Goal: Use online tool/utility: Utilize a website feature to perform a specific function

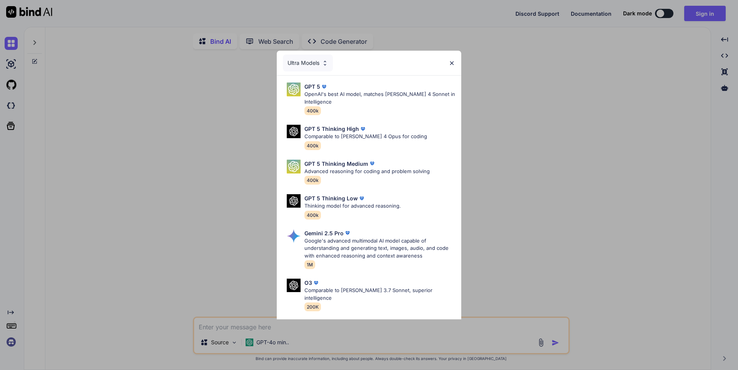
click at [320, 65] on div "Ultra Models" at bounding box center [308, 63] width 50 height 17
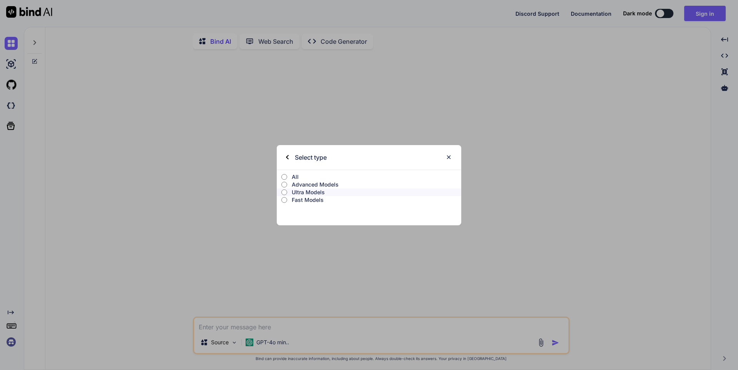
click at [295, 156] on p "Select type" at bounding box center [311, 157] width 32 height 25
click at [289, 157] on div "Select type" at bounding box center [306, 157] width 41 height 25
click at [448, 158] on img at bounding box center [448, 157] width 7 height 7
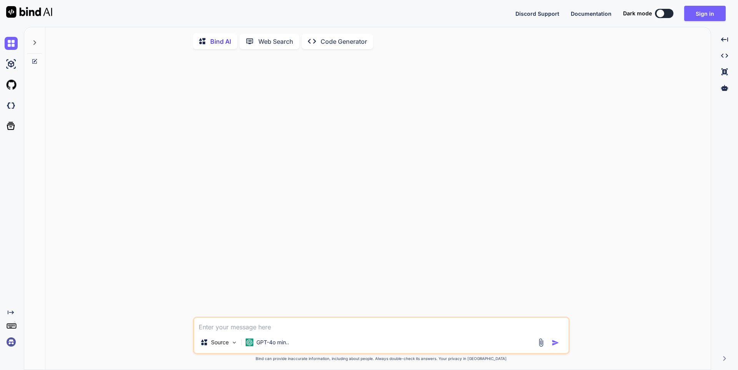
click at [278, 332] on textarea at bounding box center [381, 325] width 374 height 14
click at [268, 346] on p "GPT-4o min.." at bounding box center [272, 343] width 33 height 8
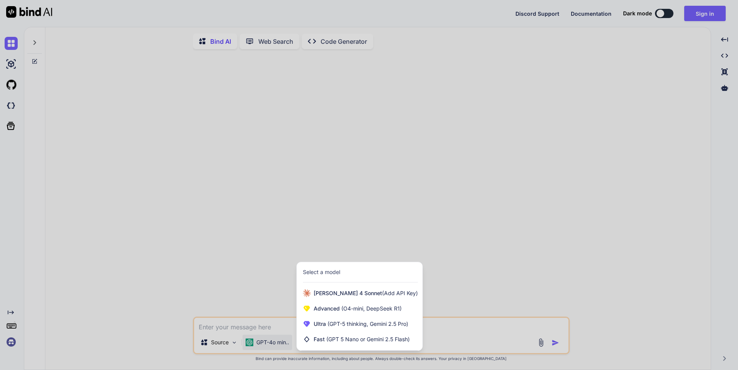
click at [276, 280] on div at bounding box center [369, 185] width 738 height 370
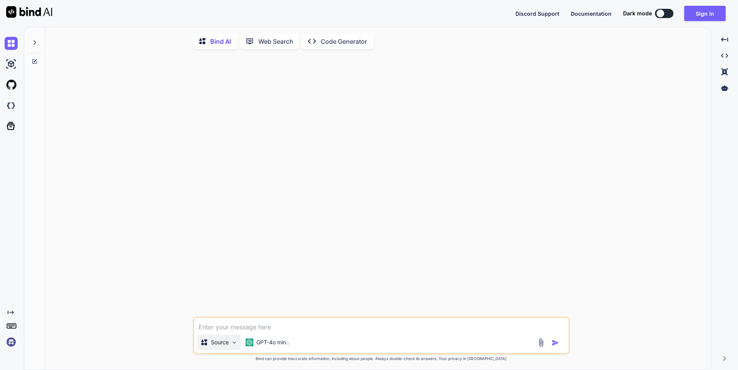
click at [222, 347] on p "Source" at bounding box center [220, 343] width 18 height 8
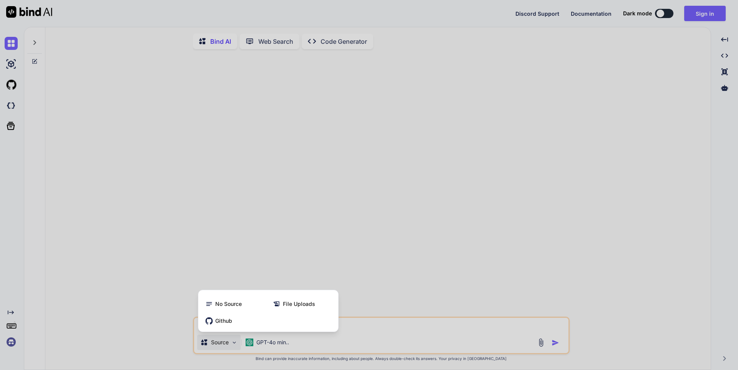
click at [254, 279] on div at bounding box center [369, 185] width 738 height 370
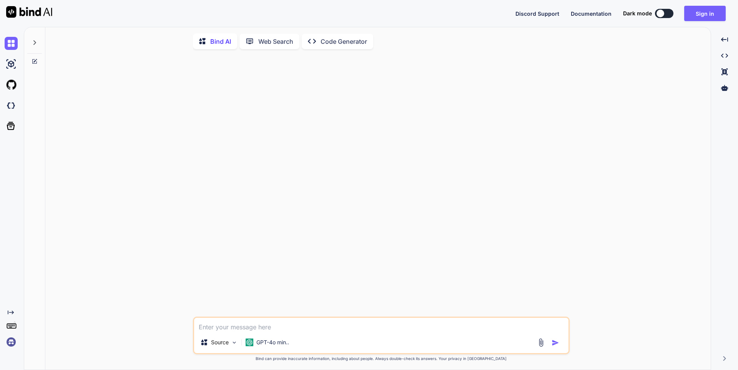
click at [343, 40] on p "Code Generator" at bounding box center [343, 41] width 46 height 9
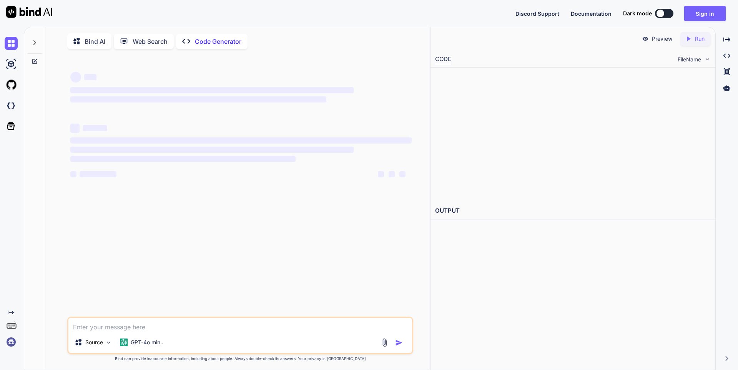
click at [198, 45] on p "Code Generator" at bounding box center [218, 41] width 46 height 9
click at [91, 40] on p "Bind AI" at bounding box center [95, 41] width 21 height 9
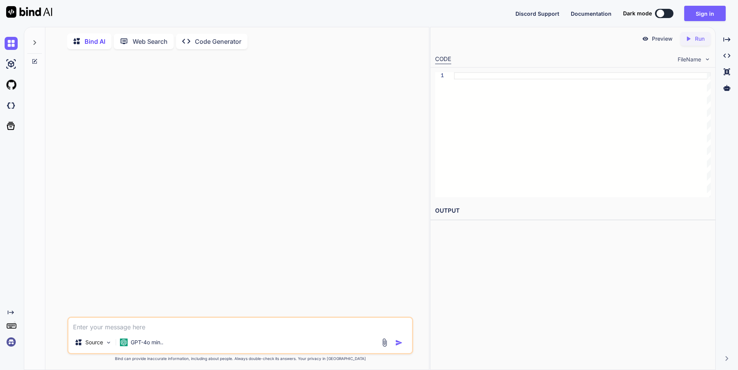
click at [205, 40] on p "Code Generator" at bounding box center [218, 41] width 46 height 9
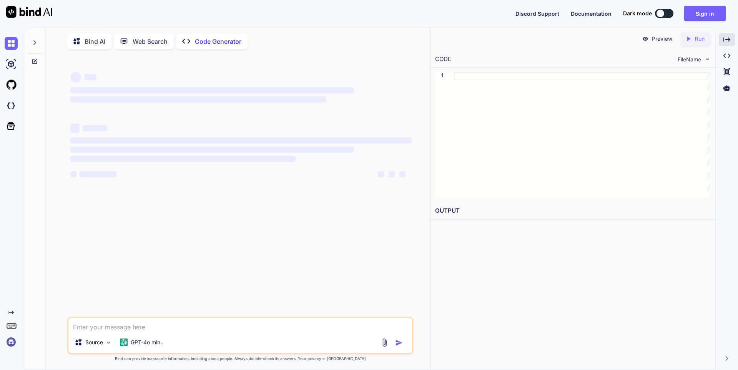
click at [731, 38] on div "Created with Pixso." at bounding box center [726, 39] width 16 height 13
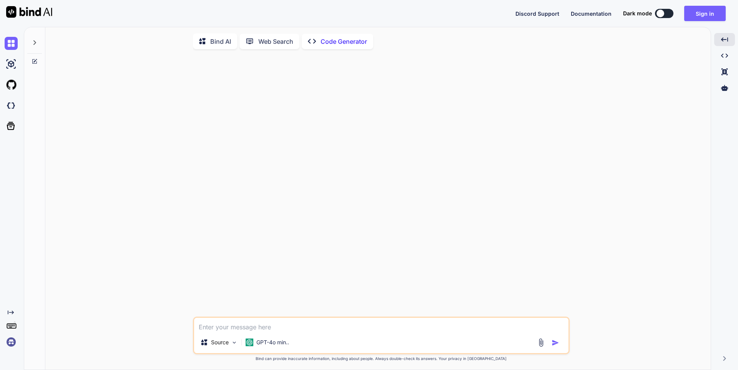
click at [222, 43] on p "Bind AI" at bounding box center [220, 41] width 21 height 9
click at [266, 46] on p "Web Search" at bounding box center [275, 41] width 35 height 9
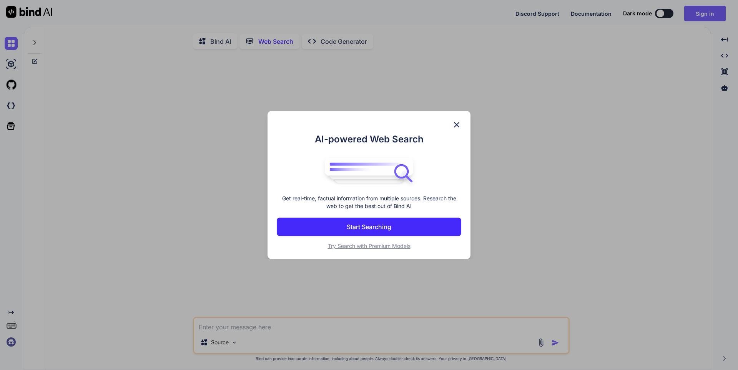
scroll to position [3, 0]
click at [456, 122] on img at bounding box center [456, 124] width 9 height 9
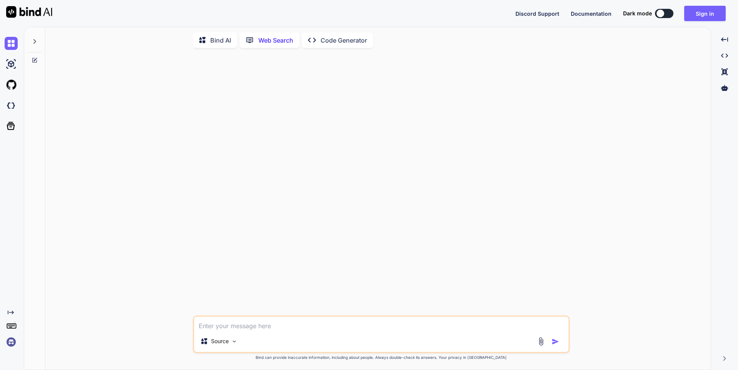
click at [219, 40] on p "Bind AI" at bounding box center [220, 40] width 21 height 9
click at [263, 345] on p "GPT-4o min.." at bounding box center [272, 343] width 33 height 8
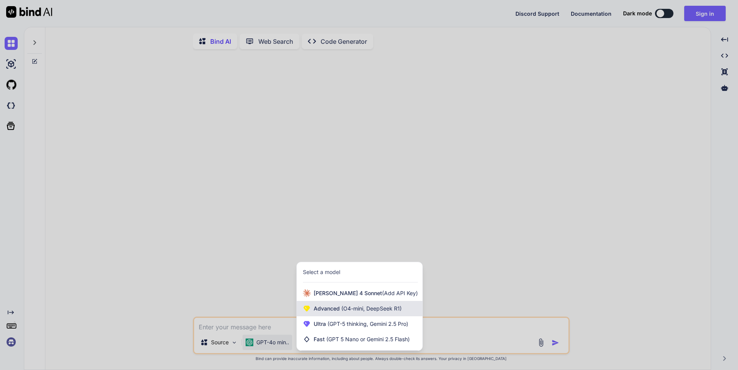
click at [312, 308] on div "Advanced (O4-mini, DeepSeek R1)" at bounding box center [360, 308] width 126 height 15
type textarea "x"
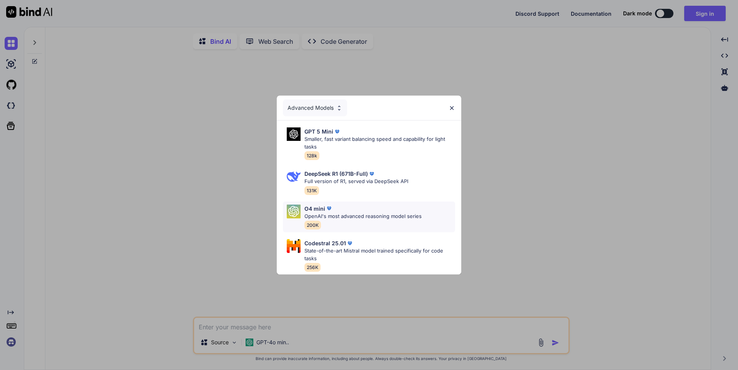
click at [375, 214] on p "OpenAI's most advanced reasoning model series" at bounding box center [362, 217] width 117 height 8
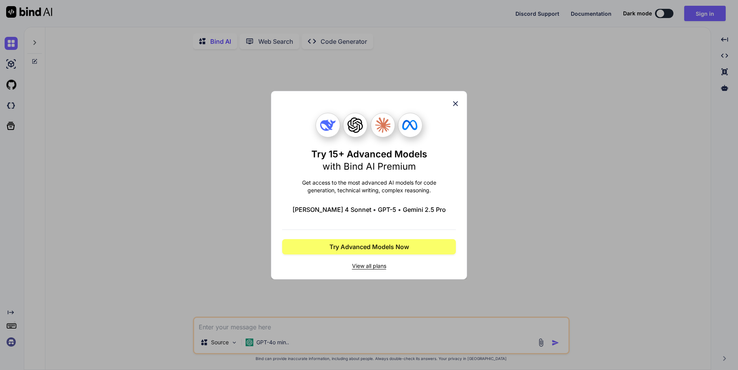
click at [453, 106] on icon at bounding box center [455, 104] width 8 height 8
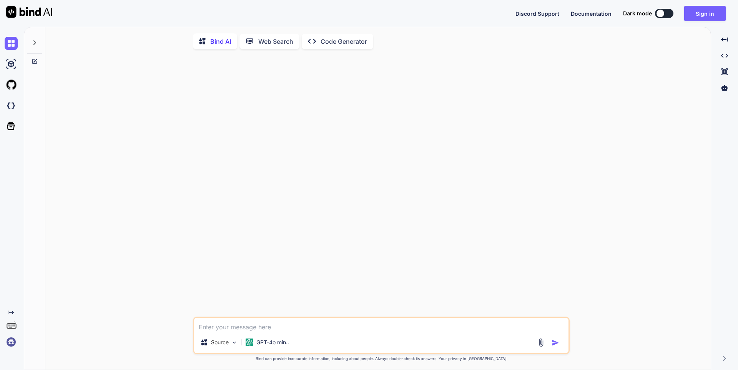
click at [432, 331] on textarea at bounding box center [381, 325] width 374 height 14
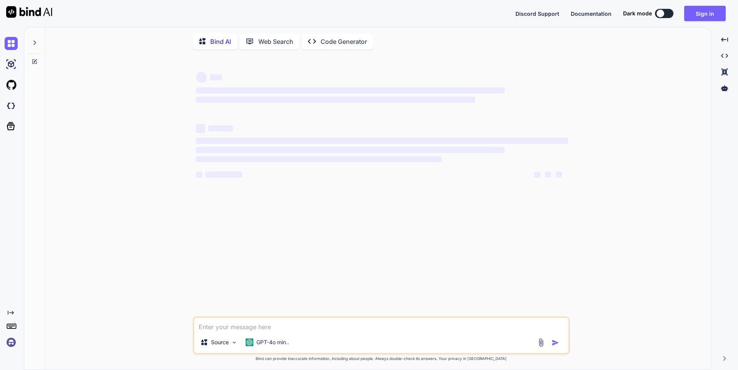
type textarea "x"
